Goal: Task Accomplishment & Management: Complete application form

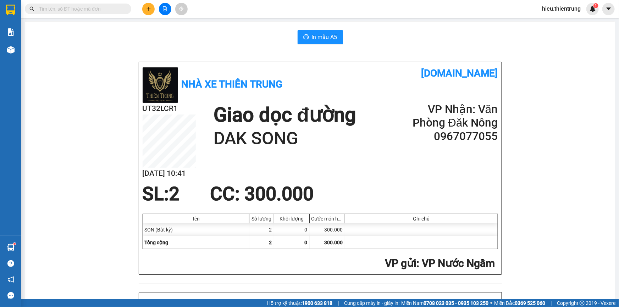
scroll to position [129, 0]
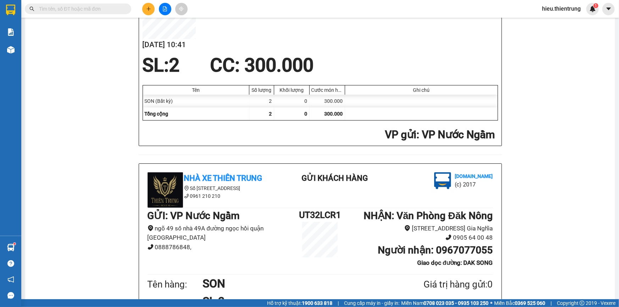
click at [149, 10] on icon "plus" at bounding box center [148, 8] width 5 height 5
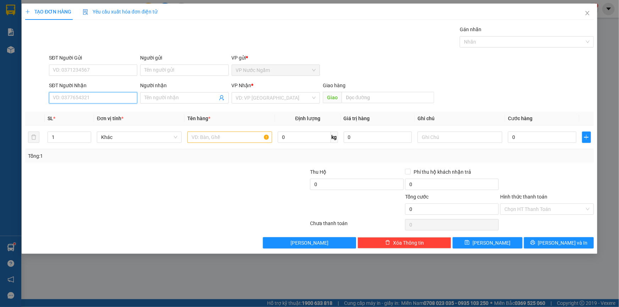
click at [90, 102] on input "SĐT Người Nhận" at bounding box center [93, 97] width 88 height 11
click at [88, 66] on input "SĐT Người Gửi" at bounding box center [93, 70] width 88 height 11
type input "0919006137"
click at [89, 100] on input "SĐT Người Nhận" at bounding box center [93, 97] width 88 height 11
type input "0967794848"
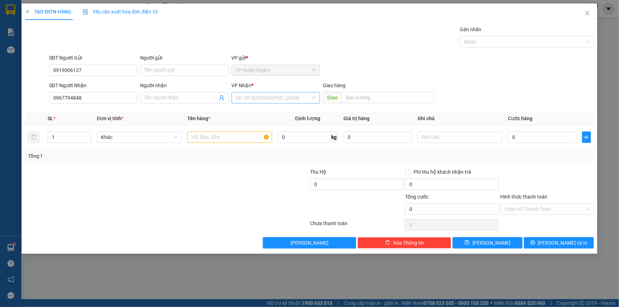
click at [248, 97] on input "search" at bounding box center [273, 98] width 75 height 11
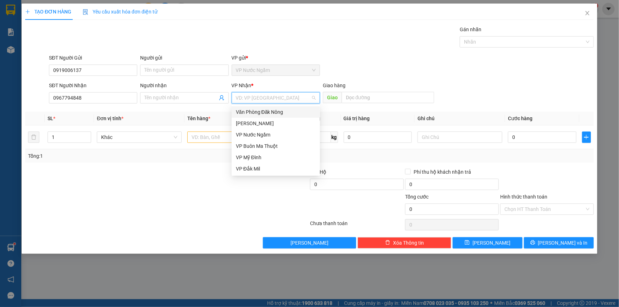
drag, startPoint x: 278, startPoint y: 113, endPoint x: 207, endPoint y: 145, distance: 77.7
click at [278, 113] on div "Văn Phòng Đăk Nông" at bounding box center [276, 112] width 80 height 8
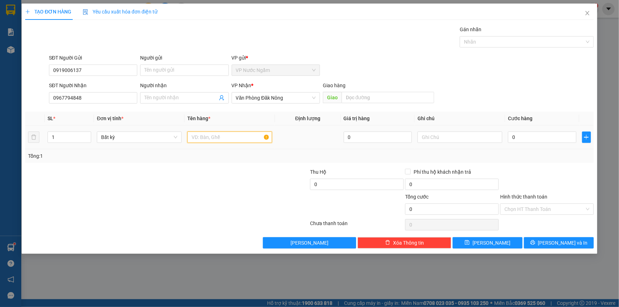
click at [209, 133] on input "text" at bounding box center [229, 137] width 85 height 11
type input "S"
type input "SẮT"
type input "2"
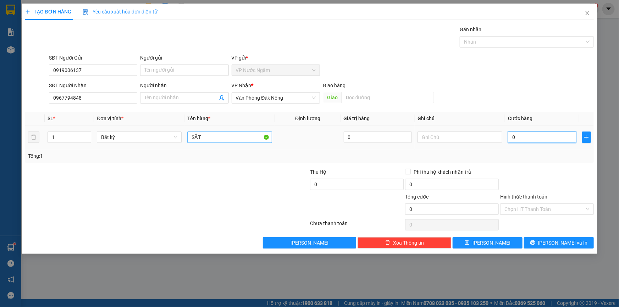
type input "2"
type input "2-"
type input "0"
type input "2"
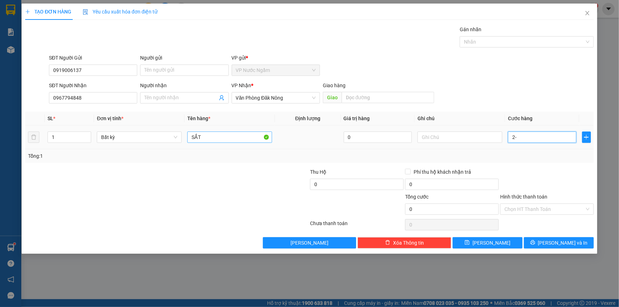
type input "2"
type input "0"
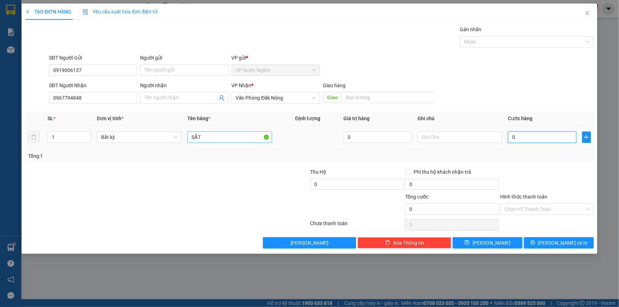
type input "02"
type input "2"
type input "020"
type input "20"
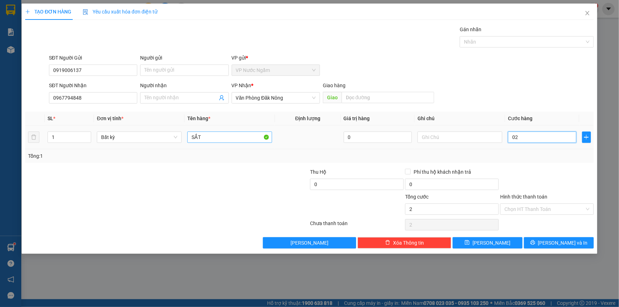
type input "20"
type input "0.200"
type input "200"
type input "02.000"
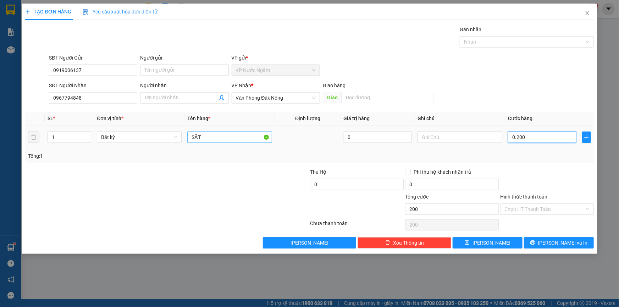
type input "2.000"
type input "020.000"
type input "20.000"
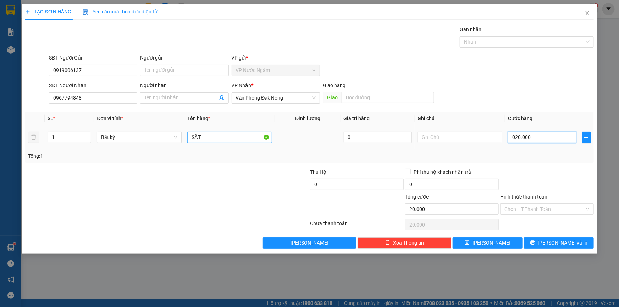
type input "0.200.000"
type input "200.000"
click at [533, 213] on input "Hình thức thanh toán" at bounding box center [545, 209] width 80 height 11
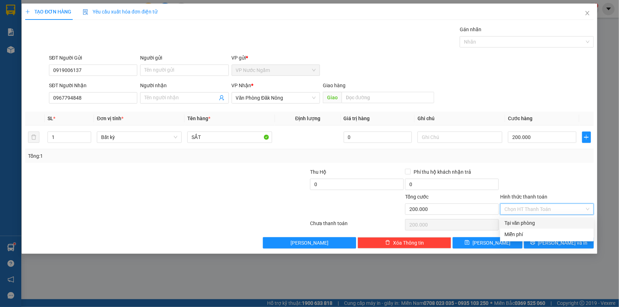
click at [535, 223] on div "Tại văn phòng" at bounding box center [547, 223] width 85 height 8
type input "0"
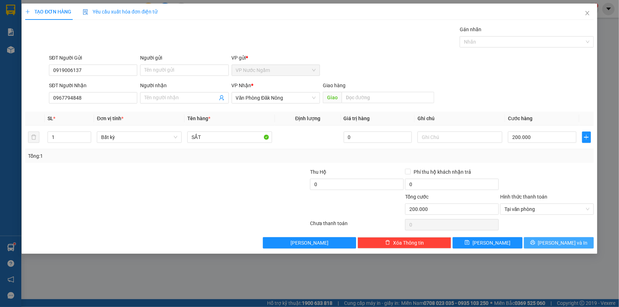
click at [553, 241] on span "[PERSON_NAME] và In" at bounding box center [563, 243] width 50 height 8
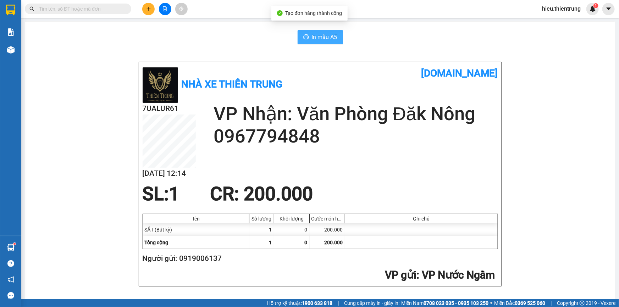
drag, startPoint x: 293, startPoint y: 33, endPoint x: 306, endPoint y: 33, distance: 13.2
click at [297, 33] on div "In mẫu A5" at bounding box center [320, 37] width 573 height 14
click at [306, 33] on button "In mẫu A5" at bounding box center [320, 37] width 45 height 14
drag, startPoint x: 227, startPoint y: 259, endPoint x: 180, endPoint y: 265, distance: 47.9
click at [180, 265] on h2 "Người gửi: 0919006137" at bounding box center [319, 259] width 353 height 12
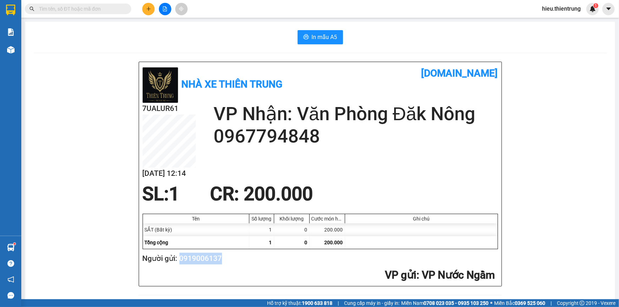
copy h2 "0919006137"
click at [148, 15] on div "Kết quả tìm kiếm ( 0 ) Bộ lọc Ngày tạo đơn gần nhất No Data hieu.thientrung 1" at bounding box center [309, 9] width 619 height 18
click at [147, 10] on icon "plus" at bounding box center [148, 8] width 5 height 5
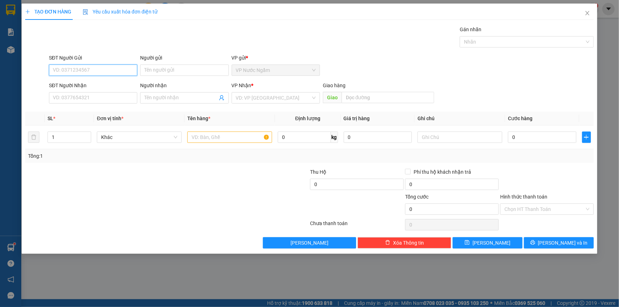
paste input "0919006137"
type input "0919006137"
click at [84, 82] on div "0919006137" at bounding box center [93, 85] width 80 height 8
type input "0967794848"
type input "200.000"
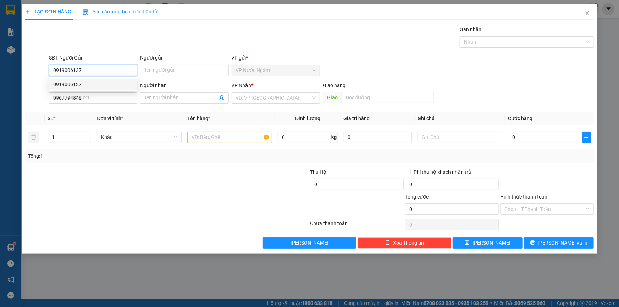
type input "200.000"
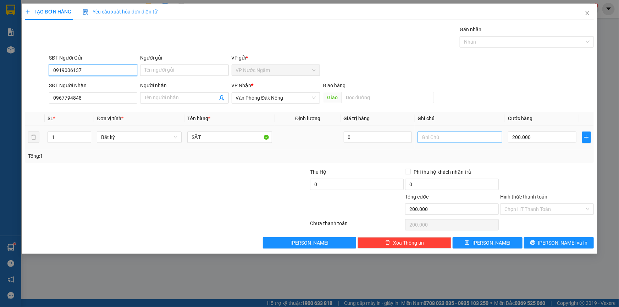
type input "0919006137"
click at [456, 139] on input "text" at bounding box center [460, 137] width 85 height 11
click at [533, 139] on input "200.000" at bounding box center [542, 137] width 68 height 11
type input "4"
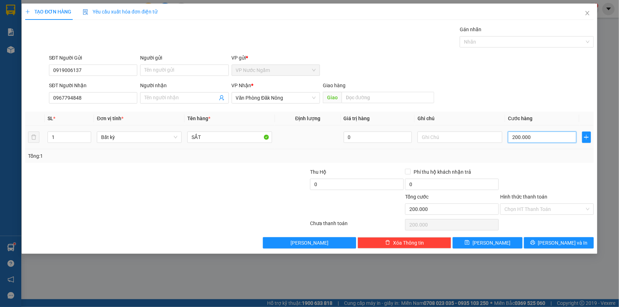
type input "4"
type input "0"
type input "3"
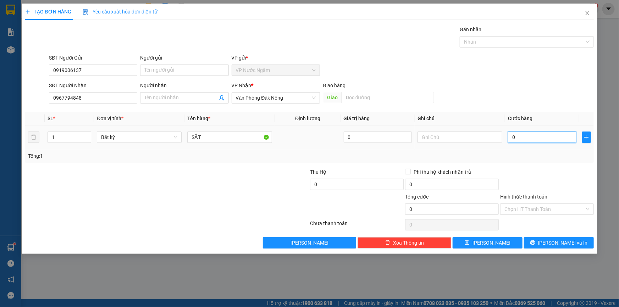
type input "3"
type input "03"
type input "30"
type input "030"
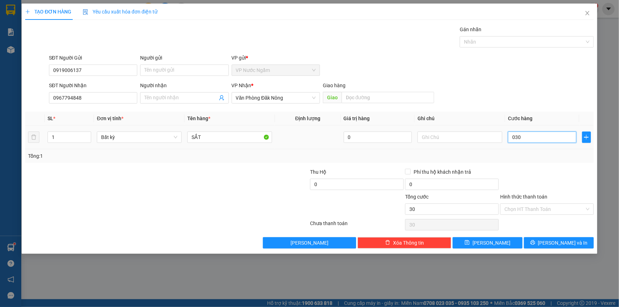
type input "300"
type input "0.300"
type input "3.000"
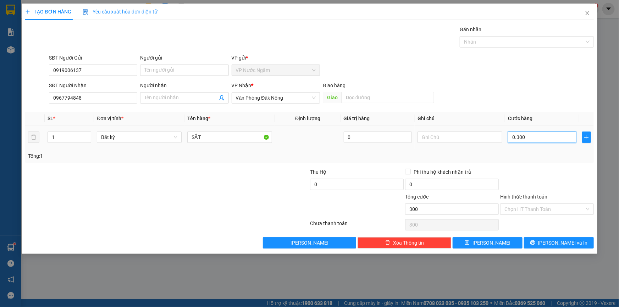
type input "03.000"
type input "30.000"
type input "030.000"
type input "300.000"
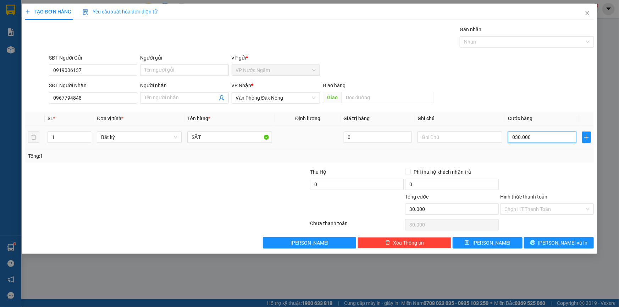
type input "300.000"
click at [454, 135] on input "text" at bounding box center [460, 137] width 85 height 11
type input "F"
type input "GIAO TAN NOI"
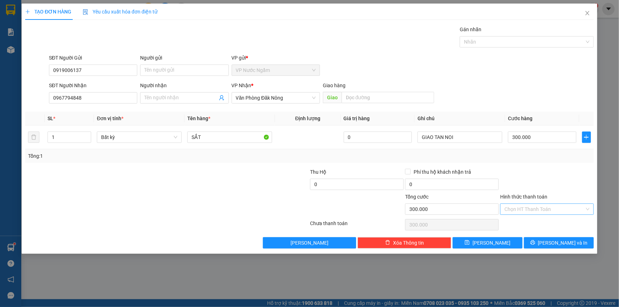
click at [532, 205] on input "Hình thức thanh toán" at bounding box center [545, 209] width 80 height 11
click at [536, 225] on div "Tại văn phòng" at bounding box center [547, 223] width 85 height 8
type input "0"
click at [558, 246] on span "[PERSON_NAME] và In" at bounding box center [563, 243] width 50 height 8
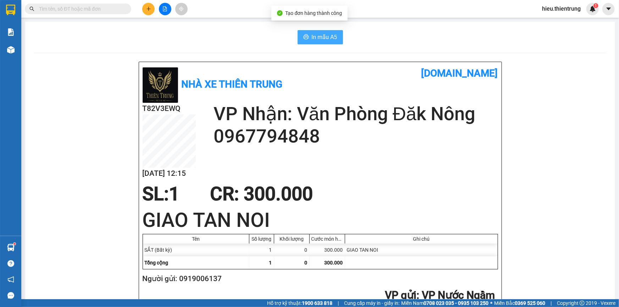
click at [316, 33] on span "In mẫu A5" at bounding box center [325, 37] width 26 height 9
click at [22, 48] on main "In mẫu A5 Nhà xe Thiên Trung [DOMAIN_NAME] T82V3EWQ [DATE] 12:15 VP Nhận: Văn P…" at bounding box center [309, 150] width 619 height 300
click at [18, 47] on div "Kho hàng mới" at bounding box center [10, 50] width 21 height 18
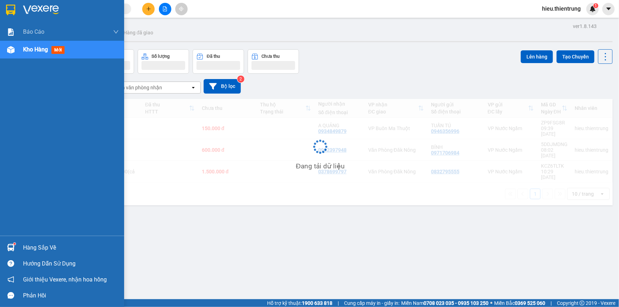
click at [18, 47] on div "Kho hàng mới" at bounding box center [62, 50] width 124 height 18
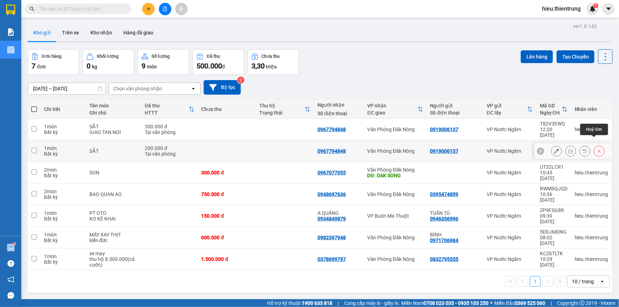
click at [596, 145] on button at bounding box center [599, 151] width 10 height 12
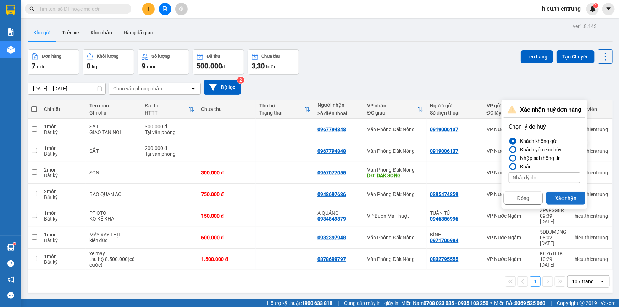
click at [565, 196] on button "Xác nhận" at bounding box center [566, 198] width 39 height 13
